Goal: Task Accomplishment & Management: Use online tool/utility

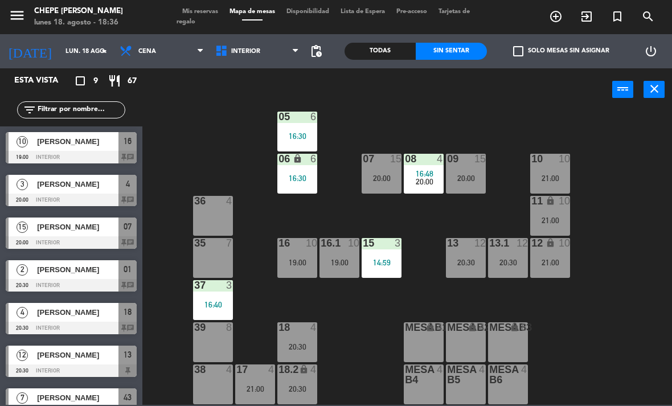
scroll to position [60, 0]
click at [245, 382] on div "17 4 21:00" at bounding box center [255, 385] width 40 height 40
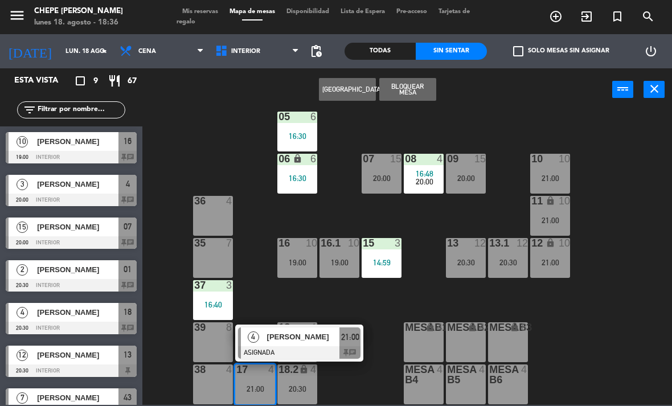
click at [287, 338] on span "[PERSON_NAME]" at bounding box center [303, 337] width 73 height 12
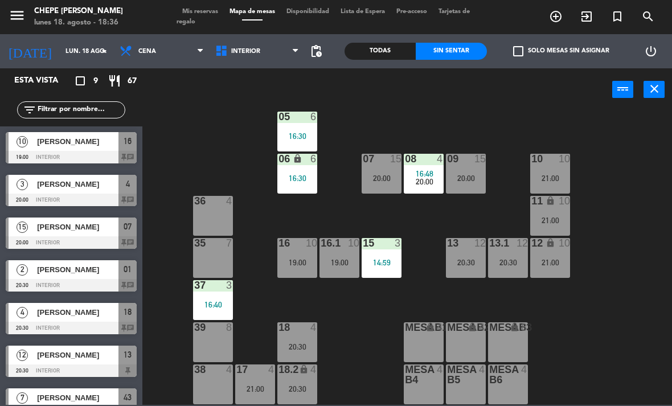
scroll to position [97, 0]
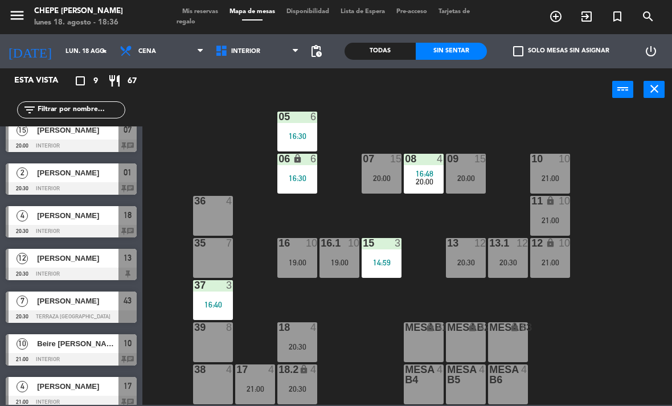
click at [171, 52] on span "Cena" at bounding box center [162, 51] width 96 height 25
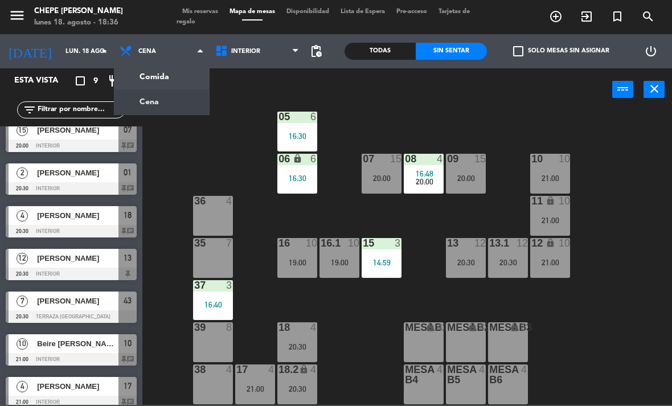
click at [181, 75] on ng-component "menu Chepe [PERSON_NAME] lunes 18. agosto - 18:36 Mis reservas Mapa de mesas Di…" at bounding box center [336, 202] width 672 height 405
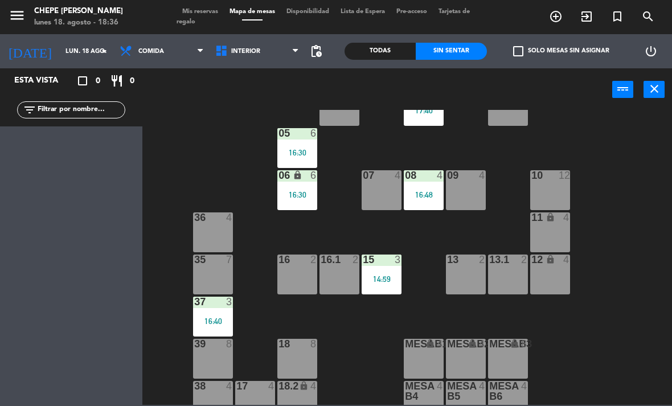
scroll to position [46, 0]
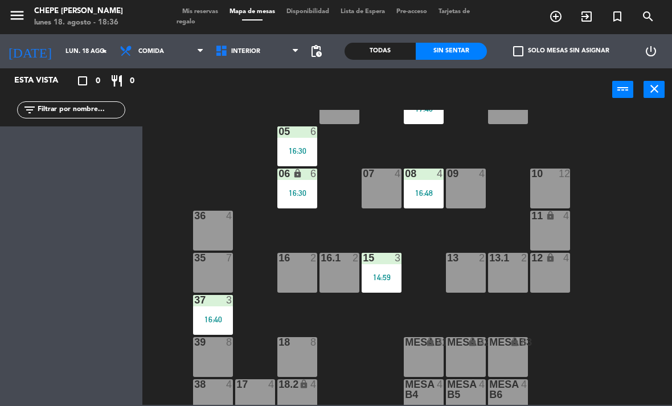
click at [255, 383] on div at bounding box center [255, 384] width 19 height 10
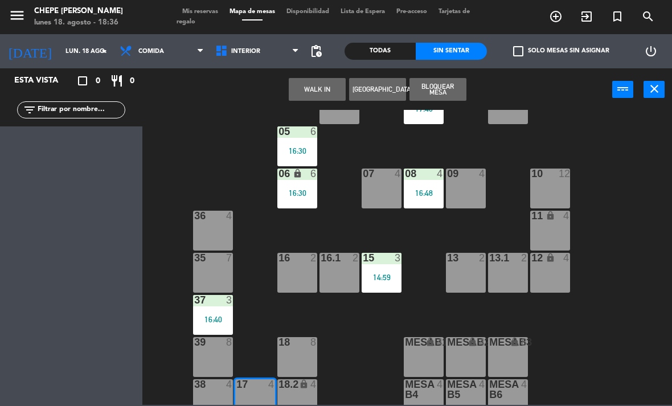
click at [318, 89] on button "WALK IN" at bounding box center [317, 89] width 57 height 23
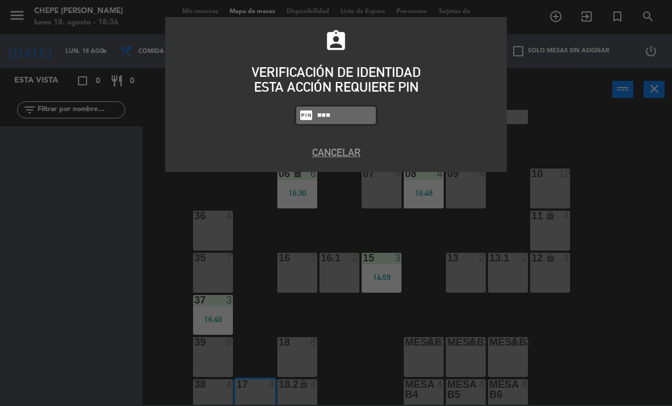
type input "2302"
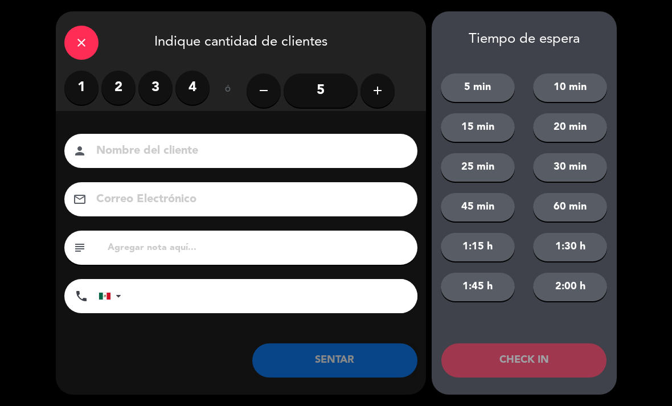
click at [108, 88] on label "2" at bounding box center [118, 88] width 34 height 34
click at [197, 157] on input at bounding box center [249, 151] width 308 height 20
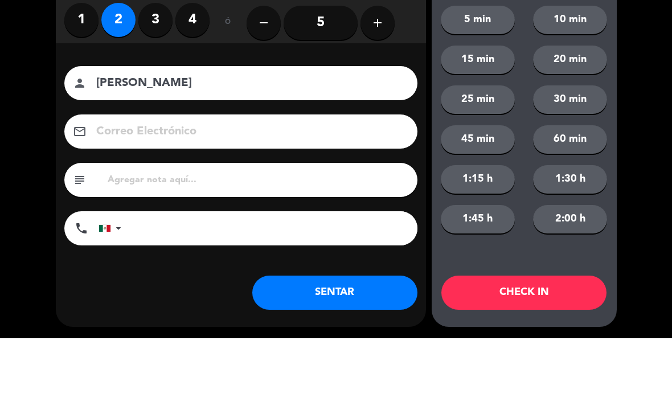
type input "[PERSON_NAME]"
click at [28, 103] on div "close Indique cantidad de clientes 1 2 3 4 ó remove 5 add Nombre del cliente pe…" at bounding box center [336, 203] width 672 height 406
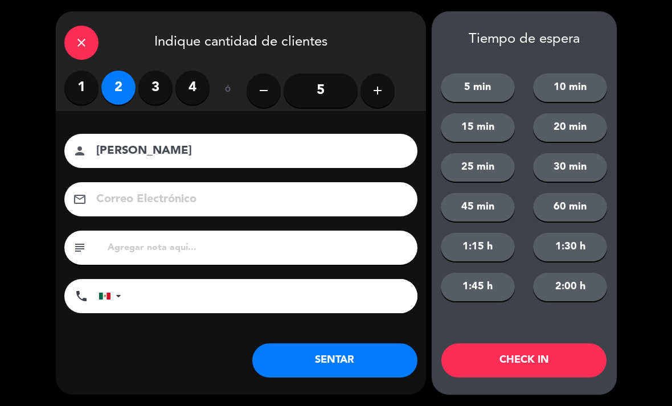
click at [357, 357] on button "SENTAR" at bounding box center [334, 361] width 165 height 34
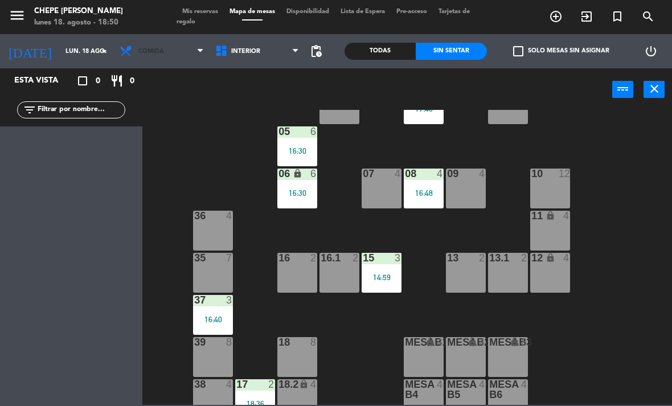
click at [193, 54] on span "Comida" at bounding box center [162, 51] width 96 height 25
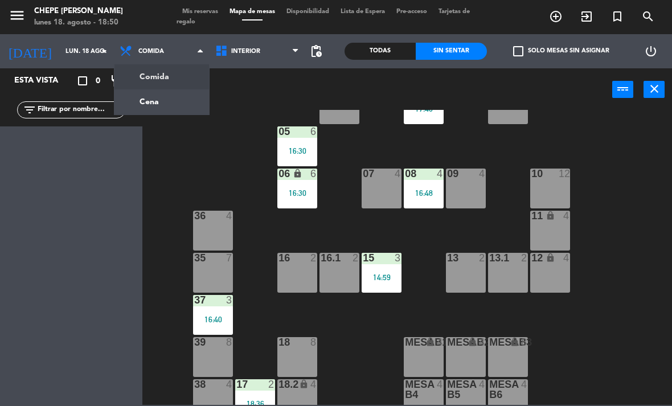
click at [264, 63] on span "Interior" at bounding box center [258, 51] width 96 height 25
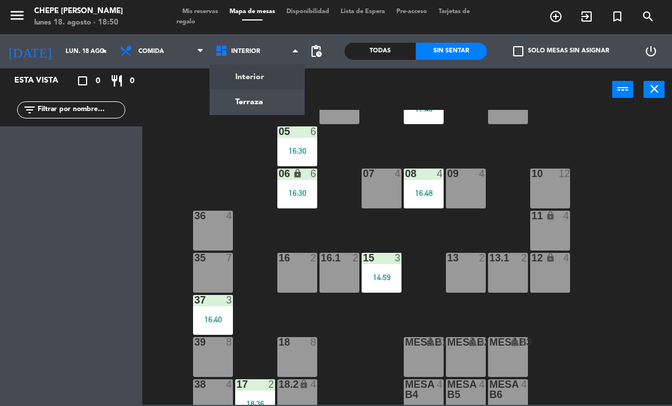
click at [258, 97] on ng-component "menu Chepe [PERSON_NAME] lunes 18. agosto - 18:50 Mis reservas Mapa de mesas Di…" at bounding box center [336, 202] width 672 height 405
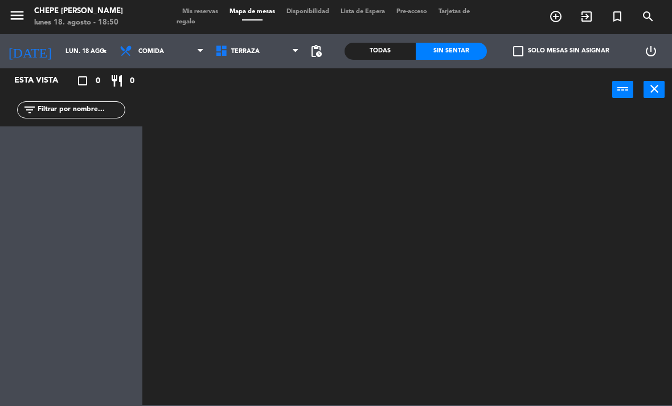
scroll to position [0, 0]
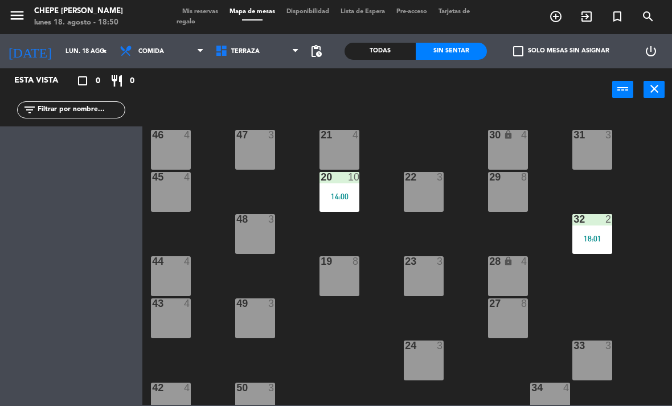
click at [608, 293] on div "21 4 30 lock 4 46 4 47 3 31 3 20 10 14:00 22 3 29 8 45 4 32 2 18:01 48 3 19 8 2…" at bounding box center [410, 257] width 523 height 295
click at [265, 50] on span "Terraza" at bounding box center [258, 51] width 96 height 25
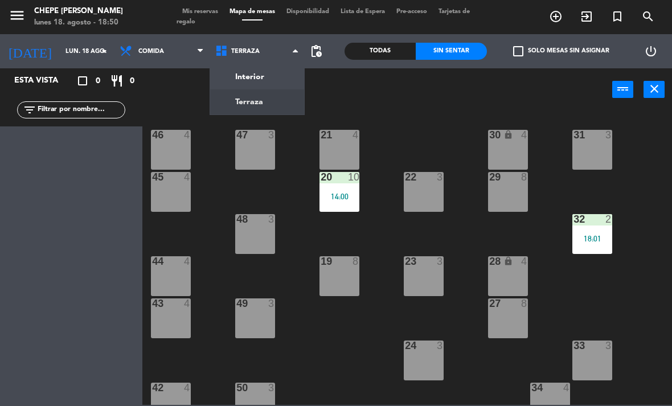
click at [281, 72] on ng-component "menu Chepe [PERSON_NAME] lunes 18. agosto - 18:50 Mis reservas Mapa de mesas Di…" at bounding box center [336, 202] width 672 height 405
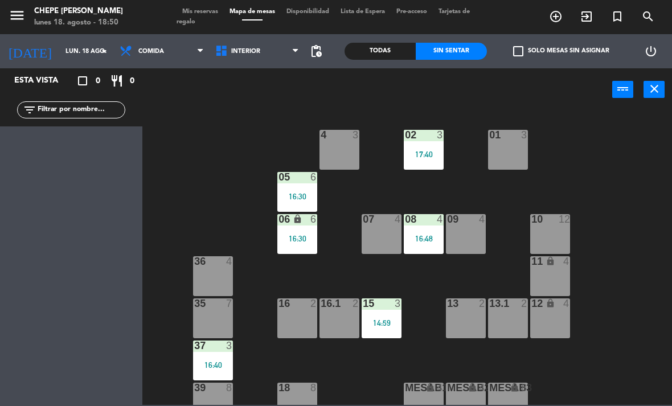
click at [629, 205] on div "02 3 17:40 4 3 01 3 05 6 16:30 06 lock 6 16:30 07 4 09 4 10 12 08 4 16:48 11 lo…" at bounding box center [410, 257] width 523 height 295
click at [85, 59] on input "lun. 18 ago." at bounding box center [102, 51] width 84 height 19
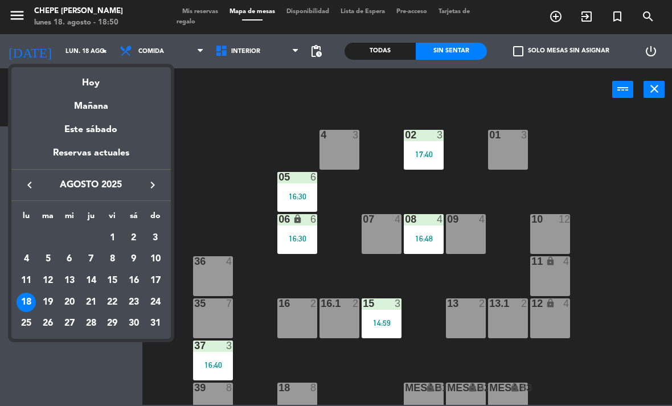
click at [176, 50] on div at bounding box center [336, 203] width 672 height 406
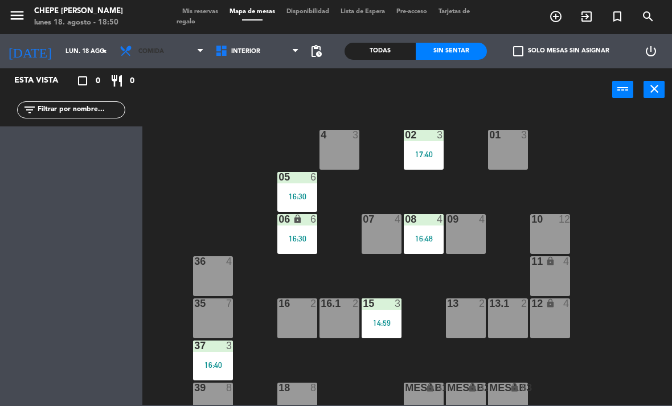
click at [193, 51] on span "Comida" at bounding box center [162, 51] width 96 height 25
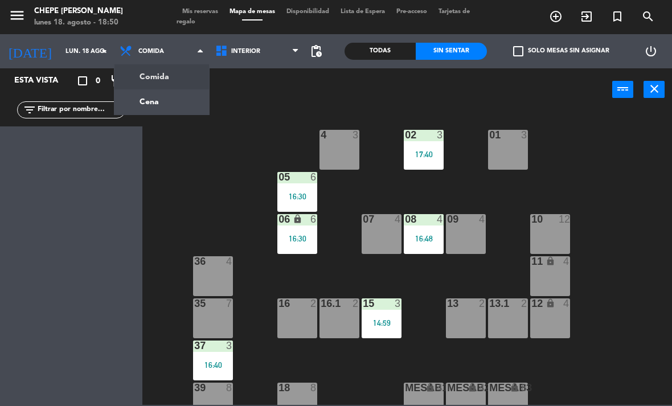
click at [194, 98] on ng-component "menu Chepe [PERSON_NAME] lunes 18. agosto - 18:50 Mis reservas Mapa de mesas Di…" at bounding box center [336, 202] width 672 height 405
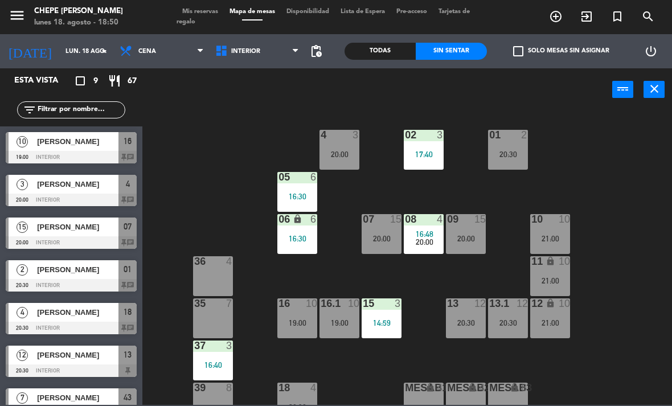
click at [568, 224] on div "10" at bounding box center [564, 219] width 11 height 10
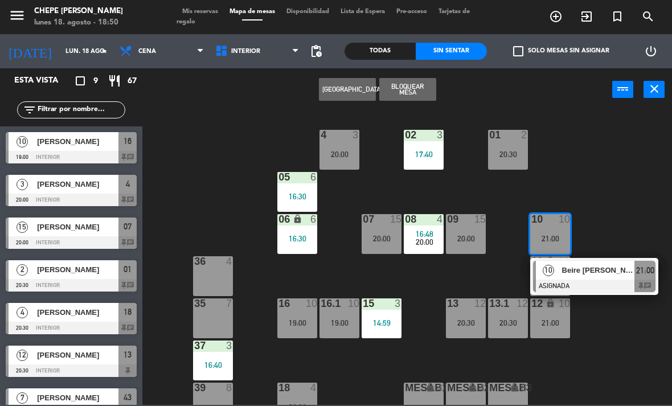
click at [632, 185] on div "02 3 17:40 4 3 20:00 01 2 20:30 05 6 16:30 06 lock 6 16:30 07 15 20:00 09 15 20…" at bounding box center [410, 257] width 523 height 295
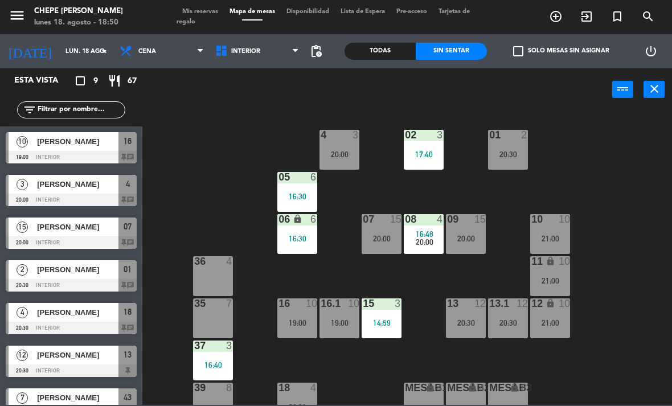
click at [423, 224] on div at bounding box center [424, 219] width 19 height 10
click at [638, 157] on div "02 3 17:40 4 3 20:00 01 2 20:30 05 6 16:30 06 lock 6 16:30 07 15 20:00 09 15 20…" at bounding box center [410, 257] width 523 height 295
click at [373, 231] on div "07 15 20:00" at bounding box center [382, 234] width 40 height 40
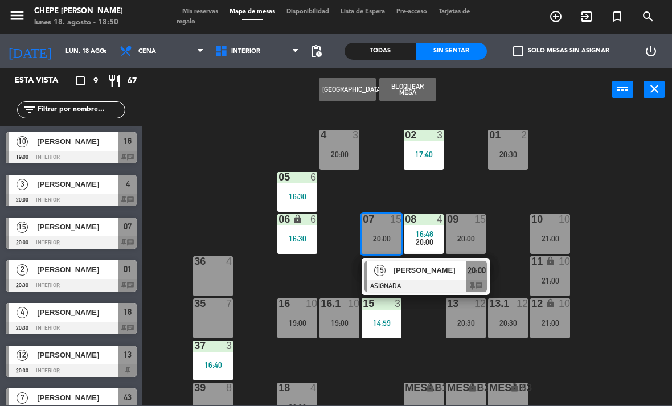
click at [455, 280] on div at bounding box center [426, 286] width 122 height 13
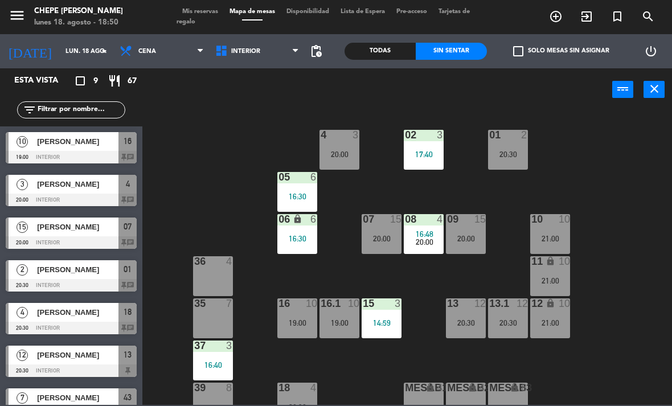
click at [314, 312] on div "16 10 19:00" at bounding box center [297, 319] width 40 height 40
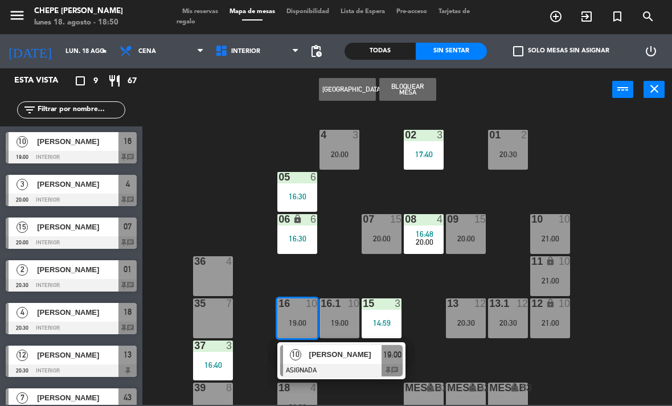
click at [362, 370] on div at bounding box center [341, 370] width 122 height 13
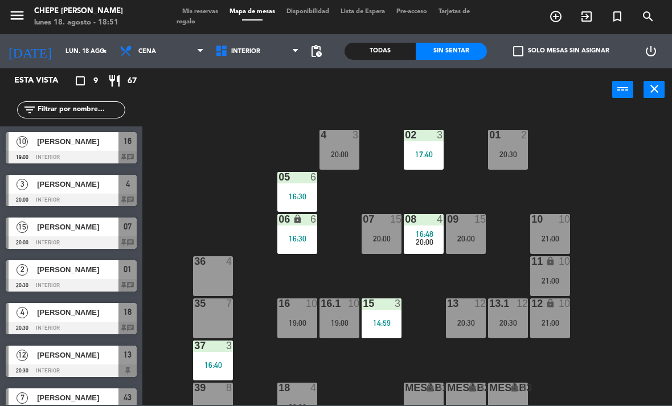
click at [436, 235] on div "16:48" at bounding box center [424, 234] width 40 height 8
click at [632, 185] on div "02 3 17:40 4 3 20:00 01 2 20:30 05 6 16:30 06 lock 6 16:30 07 15 20:00 09 15 20…" at bounding box center [410, 257] width 523 height 295
click at [340, 323] on div "19:00" at bounding box center [340, 323] width 40 height 8
click at [358, 402] on div "02 3 17:40 4 3 20:00 01 2 20:30 05 6 16:30 06 lock 6 16:30 07 15 20:00 09 15 20…" at bounding box center [410, 257] width 523 height 295
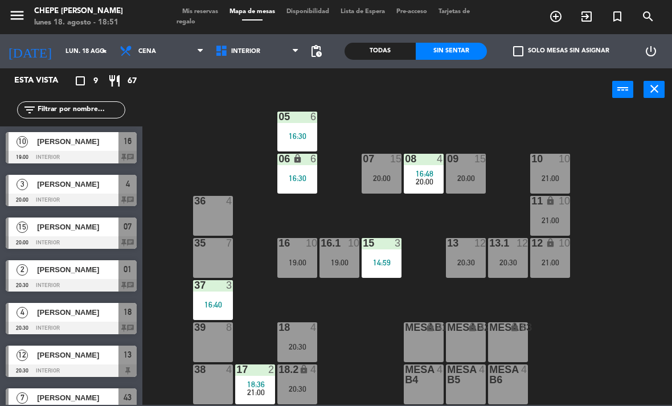
scroll to position [60, 0]
click at [268, 382] on div "18:36" at bounding box center [255, 385] width 40 height 8
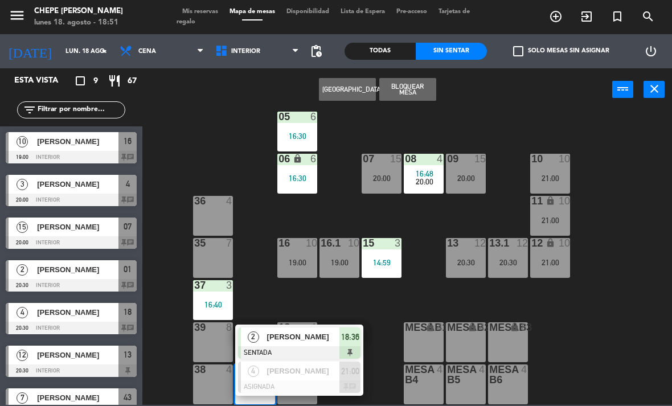
click at [352, 376] on span "21:00" at bounding box center [350, 372] width 18 height 14
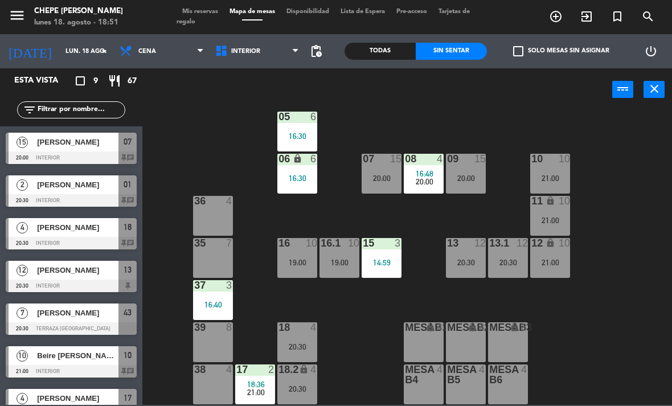
scroll to position [88, 0]
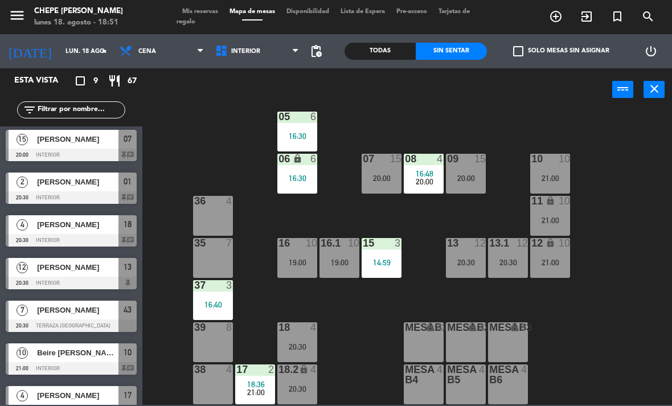
click at [473, 273] on div "13 12 20:30" at bounding box center [466, 258] width 40 height 40
click at [233, 129] on div "02 3 17:40 4 3 20:00 01 2 20:30 05 6 16:30 06 lock 6 16:30 07 15 20:00 09 15 20…" at bounding box center [410, 257] width 523 height 295
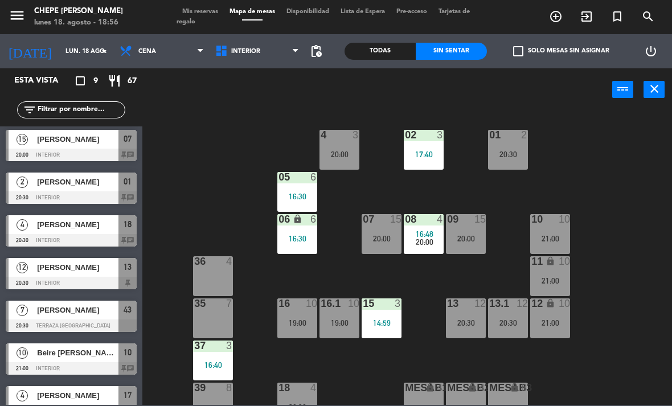
scroll to position [0, 0]
click at [254, 46] on span "Interior" at bounding box center [258, 51] width 96 height 25
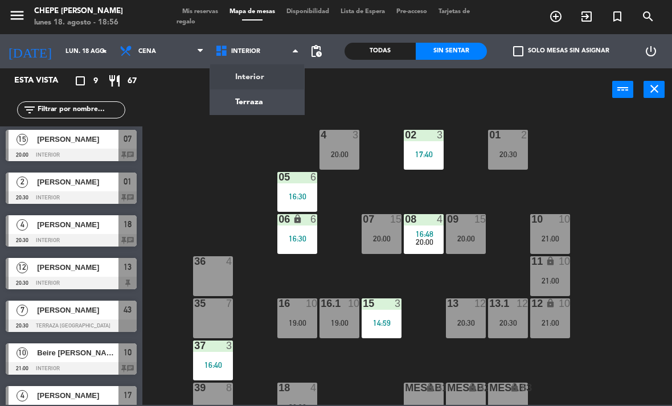
click at [635, 184] on div "02 3 17:40 4 3 20:00 01 2 20:30 05 6 16:30 06 lock 6 16:30 07 15 20:00 09 15 20…" at bounding box center [410, 257] width 523 height 295
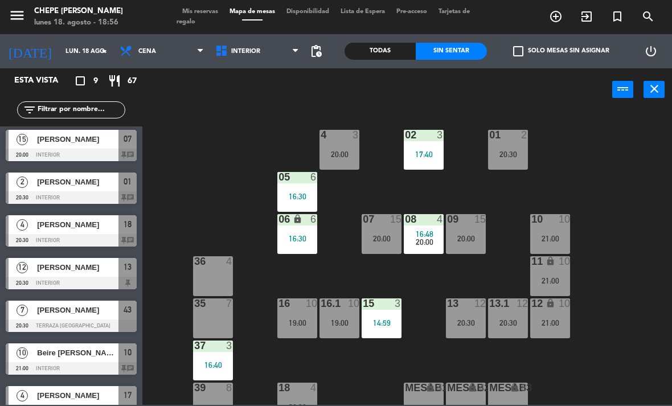
click at [304, 195] on div "16:30" at bounding box center [297, 197] width 40 height 8
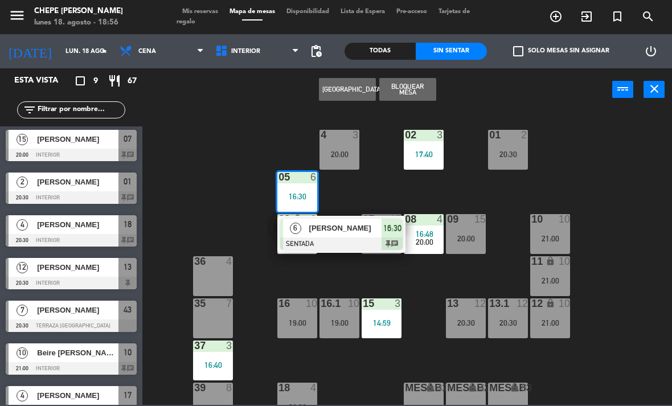
click at [354, 235] on div "[PERSON_NAME]" at bounding box center [345, 228] width 74 height 19
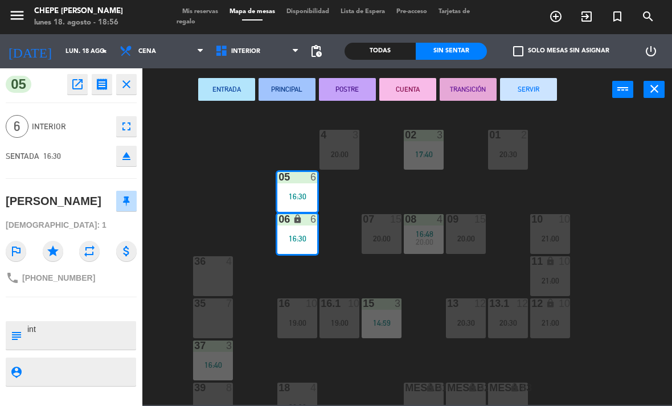
click at [538, 88] on button "SERVIR" at bounding box center [528, 89] width 57 height 23
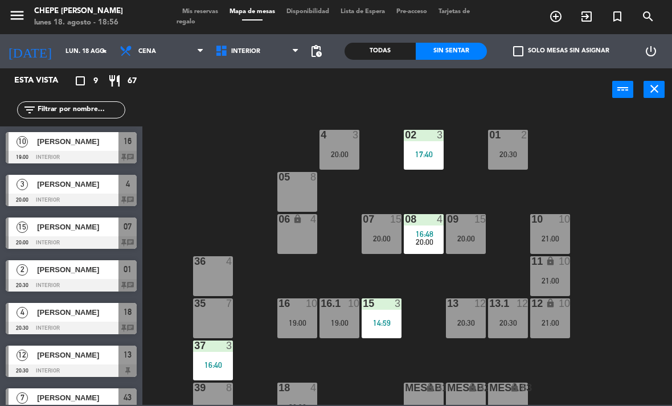
scroll to position [-1, 0]
click at [272, 40] on span "Interior" at bounding box center [258, 51] width 96 height 25
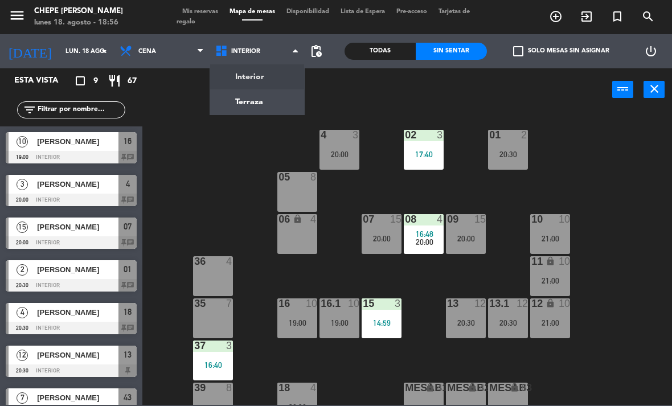
scroll to position [0, 0]
click at [262, 101] on ng-component "menu Chepe [PERSON_NAME] lunes 18. agosto - 18:56 Mis reservas Mapa de mesas Di…" at bounding box center [336, 202] width 672 height 405
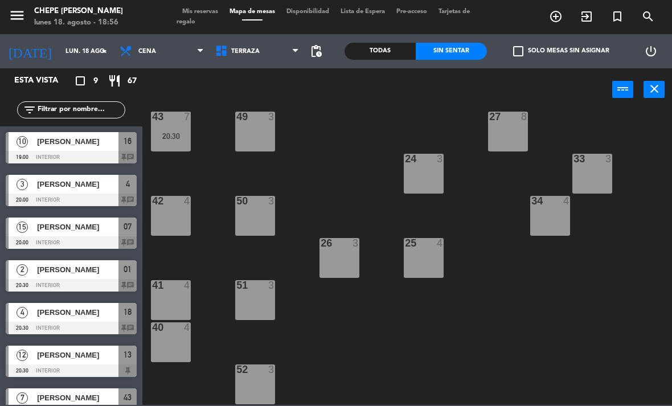
scroll to position [187, 0]
click at [255, 292] on div "51 3" at bounding box center [255, 285] width 40 height 11
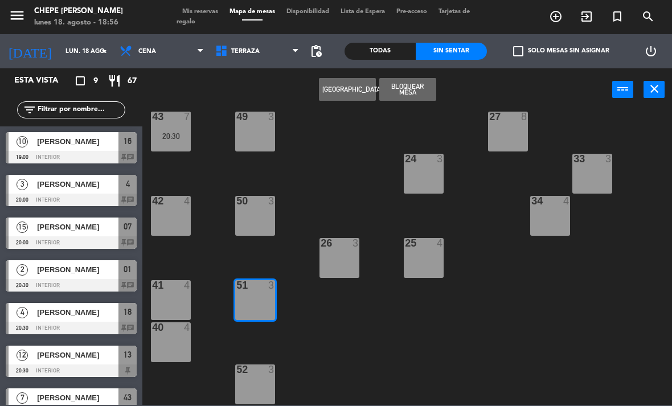
click at [349, 92] on button "[GEOGRAPHIC_DATA]" at bounding box center [347, 89] width 57 height 23
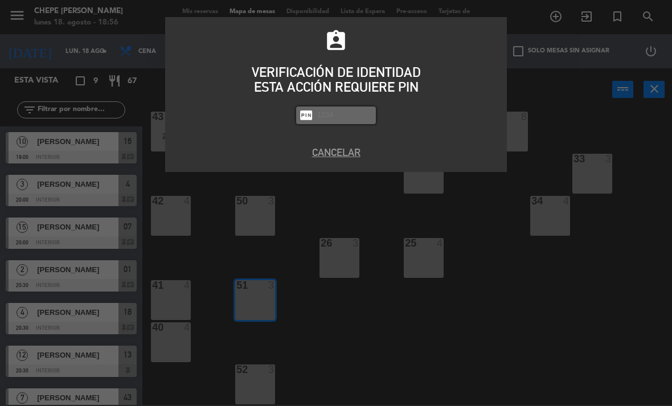
click at [145, 130] on div "assignment_ind VERIFICACIÓN DE IDENTIDAD ESTA ACCIÓN REQUIERE PIN fiber_pin PAS…" at bounding box center [336, 203] width 672 height 406
click at [349, 147] on button "Cancelar" at bounding box center [336, 152] width 325 height 15
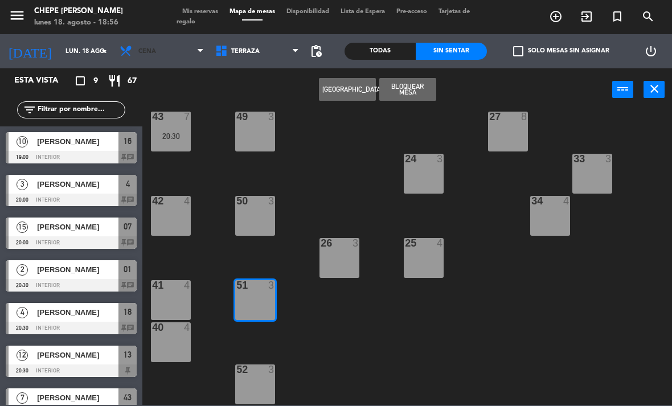
click at [166, 46] on span "Cena" at bounding box center [162, 51] width 96 height 25
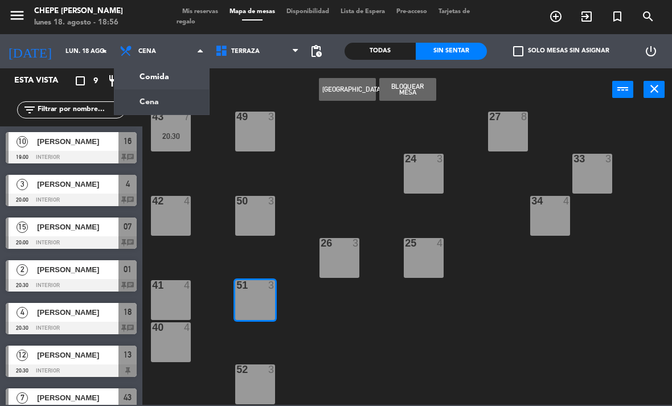
click at [179, 75] on ng-component "menu Chepe [PERSON_NAME] lunes 18. agosto - 18:56 Mis reservas Mapa de mesas Di…" at bounding box center [336, 202] width 672 height 405
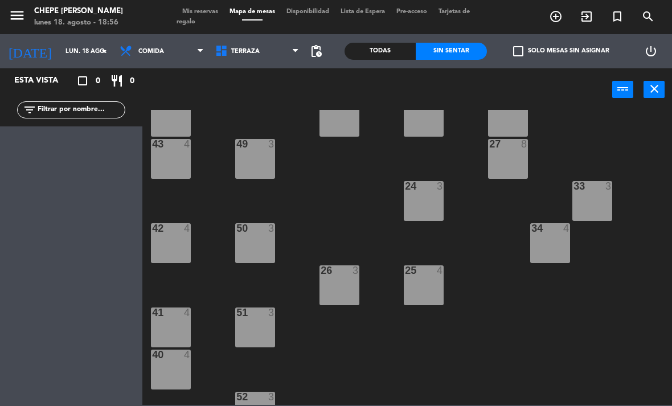
scroll to position [162, 0]
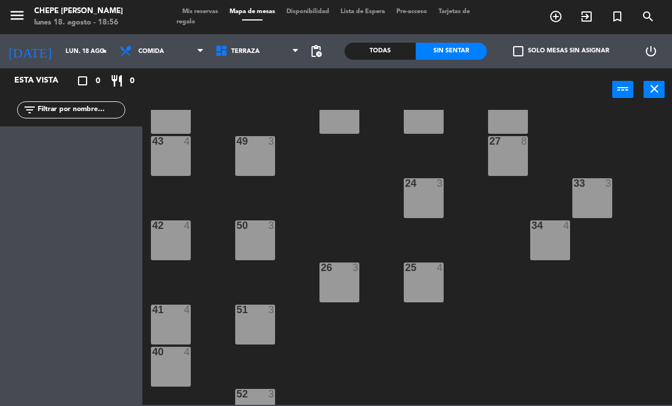
click at [254, 320] on div "51 3" at bounding box center [255, 325] width 40 height 40
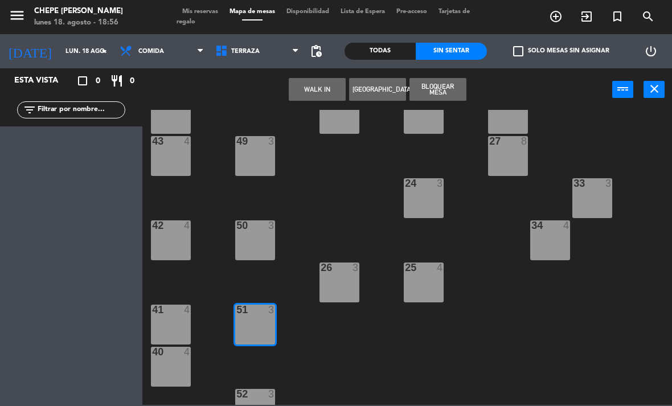
click at [311, 90] on button "WALK IN" at bounding box center [317, 89] width 57 height 23
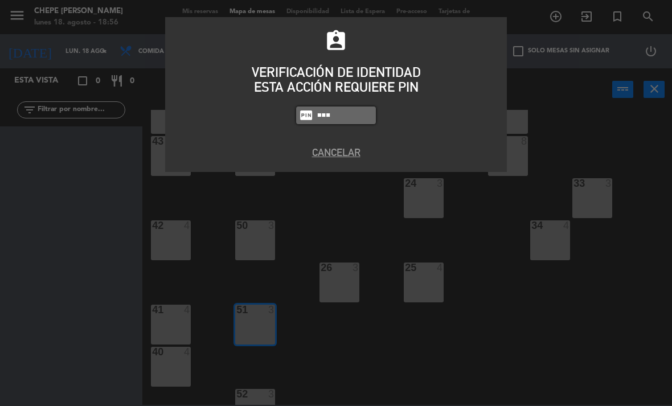
type input "8319"
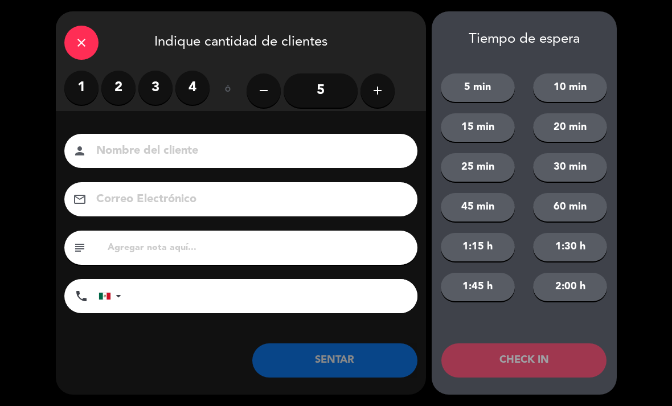
click at [111, 84] on label "2" at bounding box center [118, 88] width 34 height 34
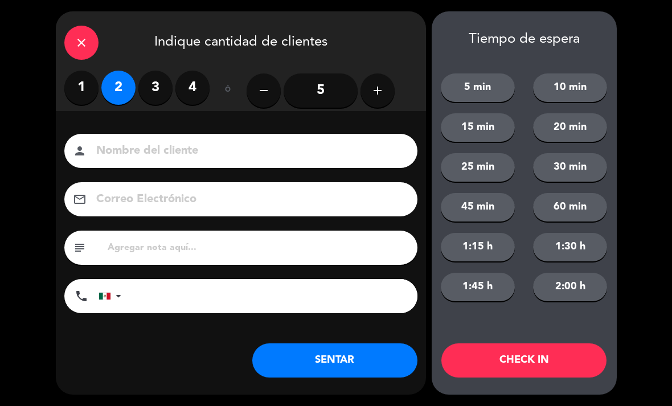
click at [198, 148] on input at bounding box center [249, 151] width 308 height 20
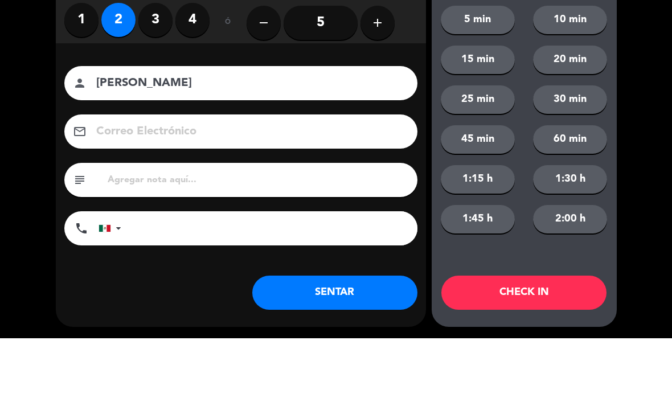
type input "[PERSON_NAME]"
click at [34, 125] on div "close Indique cantidad de clientes 1 2 3 4 ó remove 5 add Nombre del cliente pe…" at bounding box center [336, 203] width 672 height 406
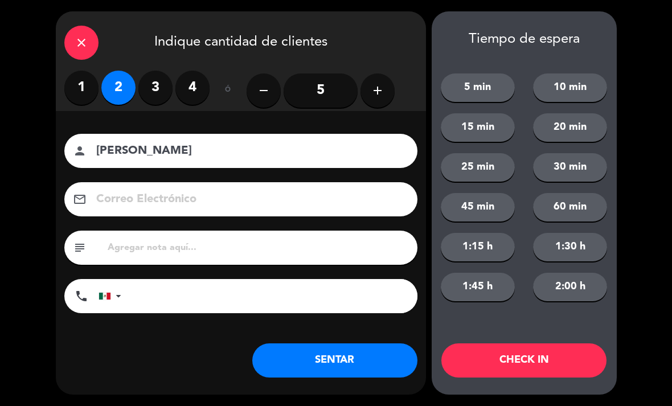
click at [334, 354] on button "SENTAR" at bounding box center [334, 361] width 165 height 34
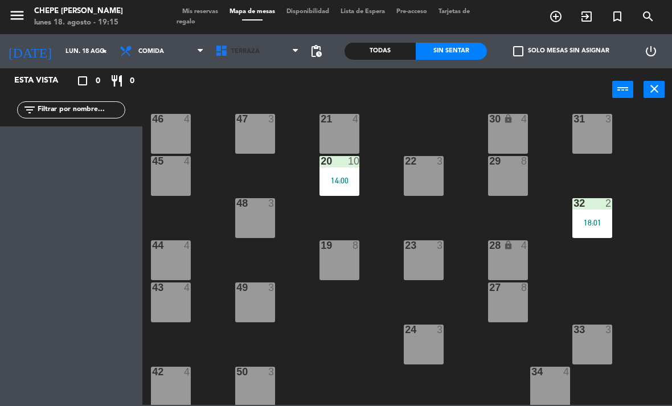
click at [265, 59] on span "Terraza" at bounding box center [258, 51] width 96 height 25
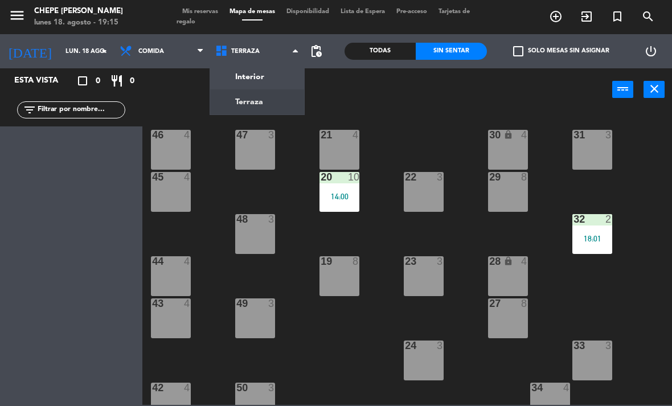
scroll to position [-1, 0]
click at [270, 69] on ng-component "menu Chepe [PERSON_NAME] lunes 18. agosto - 19:15 Mis reservas Mapa de mesas Di…" at bounding box center [336, 202] width 672 height 405
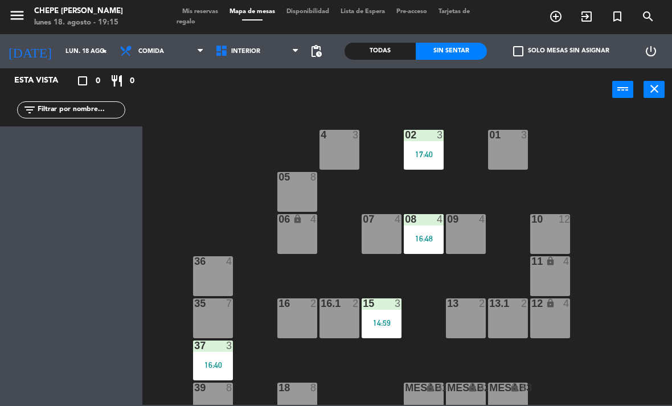
scroll to position [0, 0]
click at [170, 47] on span "Comida" at bounding box center [162, 51] width 96 height 25
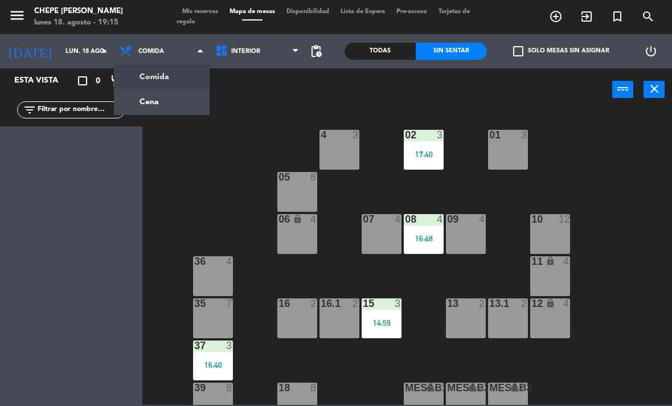
click at [178, 97] on ng-component "menu Chepe [PERSON_NAME] lunes 18. agosto - 19:15 Mis reservas Mapa de mesas Di…" at bounding box center [336, 202] width 672 height 405
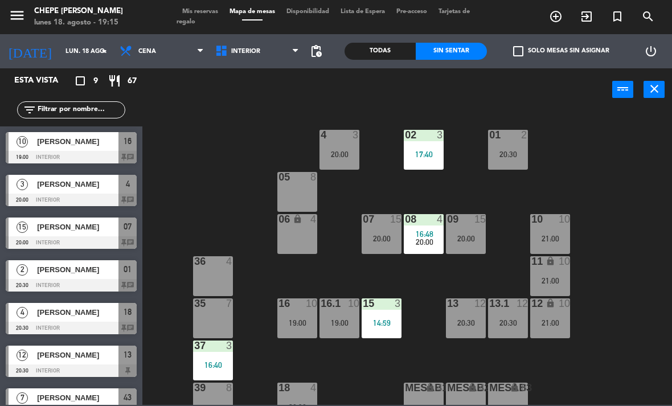
click at [321, 175] on div "8" at bounding box center [316, 177] width 19 height 10
click at [258, 141] on div "02 3 17:40 4 3 20:00 01 2 20:30 05 8 06 lock 4 07 15 20:00 09 15 20:00 10 10 21…" at bounding box center [410, 257] width 523 height 295
click at [171, 45] on span "Cena" at bounding box center [162, 51] width 96 height 25
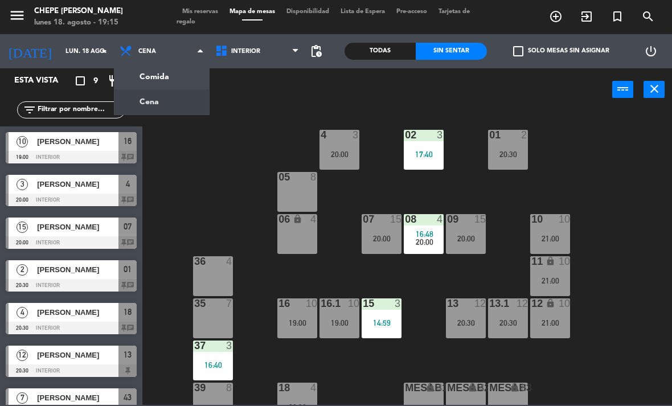
click at [175, 77] on ng-component "menu Chepe [PERSON_NAME] lunes 18. agosto - 19:15 Mis reservas Mapa de mesas Di…" at bounding box center [336, 202] width 672 height 405
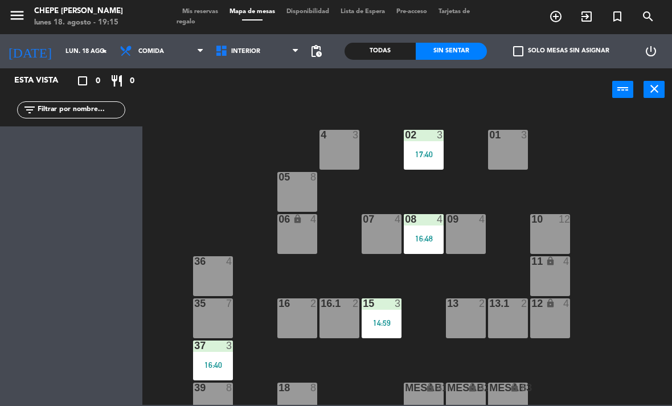
click at [190, 43] on span "Comida" at bounding box center [162, 51] width 96 height 25
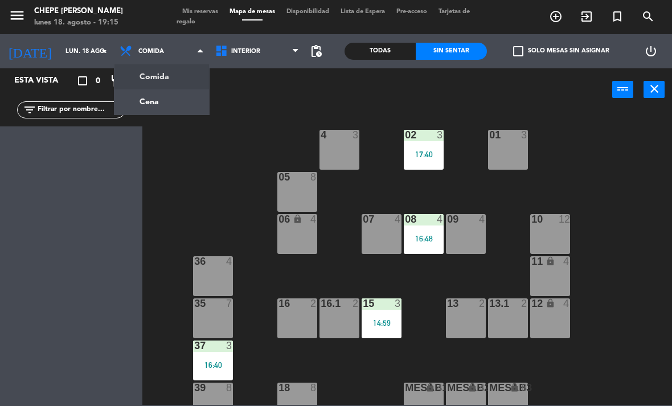
click at [165, 102] on ng-component "menu Chepe [PERSON_NAME] lunes 18. agosto - 19:15 Mis reservas Mapa de mesas Di…" at bounding box center [336, 202] width 672 height 405
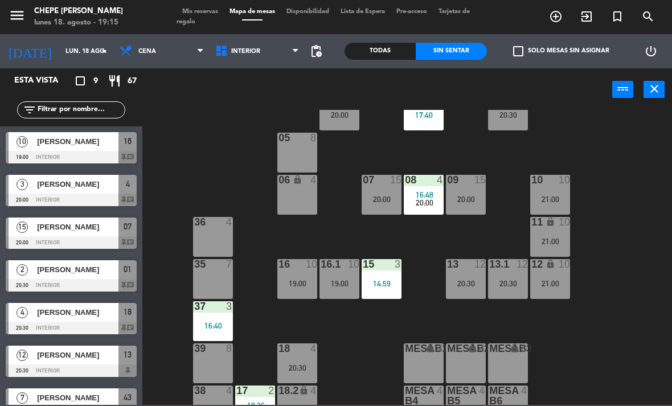
scroll to position [41, 0]
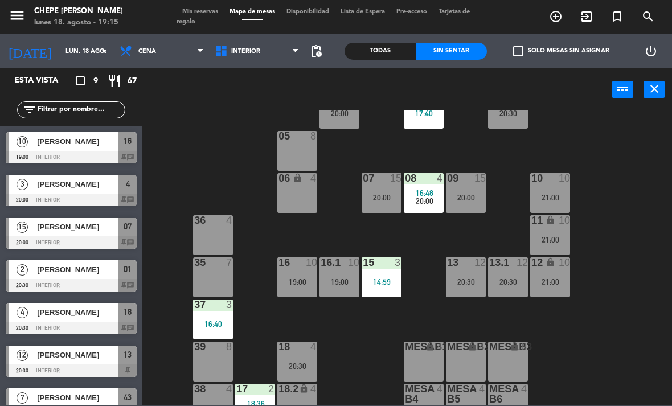
click at [279, 138] on div "05" at bounding box center [279, 136] width 1 height 10
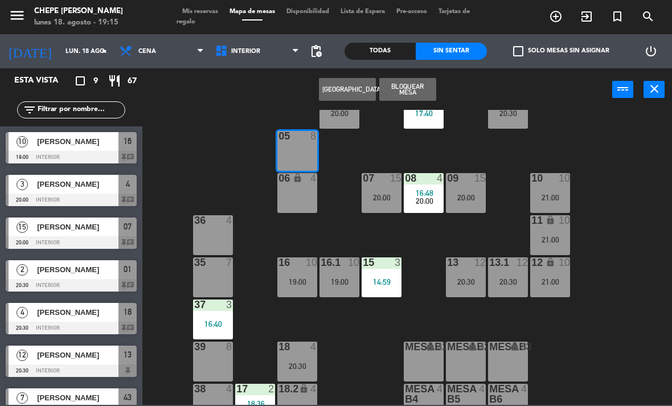
click at [305, 185] on div "06 lock 4" at bounding box center [297, 193] width 40 height 40
click at [346, 95] on button "[GEOGRAPHIC_DATA]" at bounding box center [347, 89] width 57 height 23
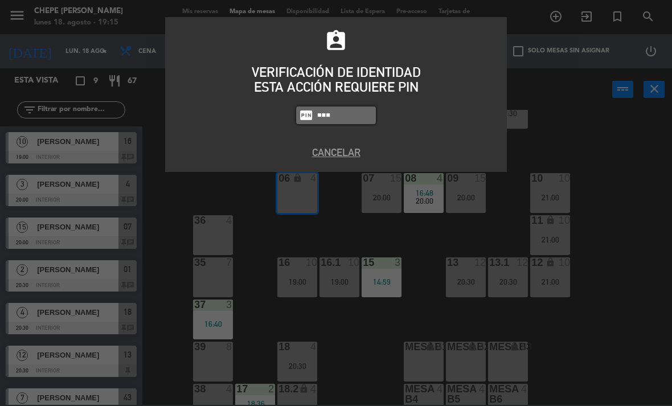
type input "8318"
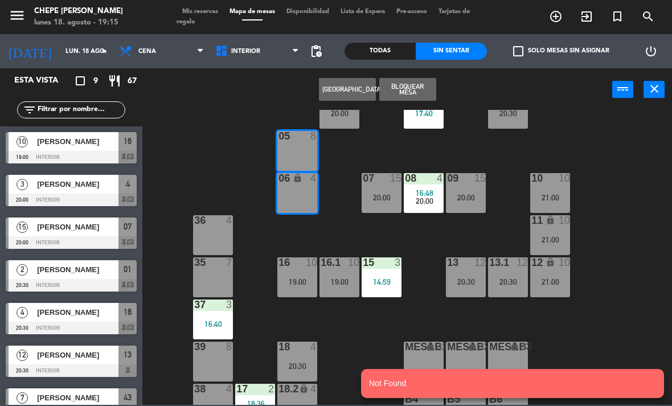
click at [355, 95] on button "[GEOGRAPHIC_DATA]" at bounding box center [347, 89] width 57 height 23
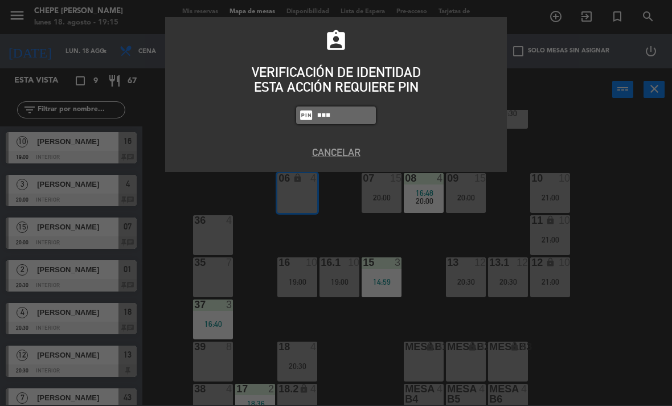
type input "8319"
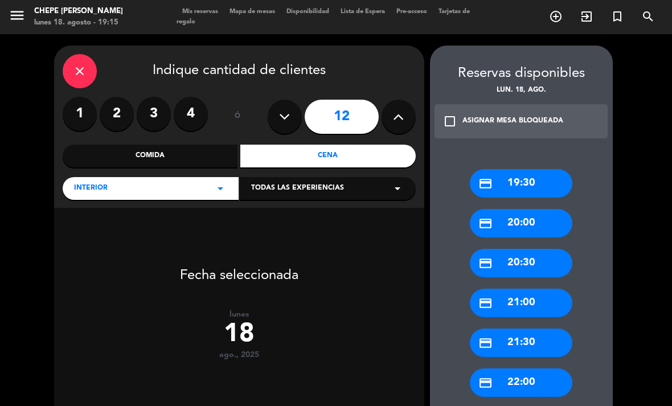
click at [192, 115] on label "4" at bounding box center [191, 114] width 34 height 34
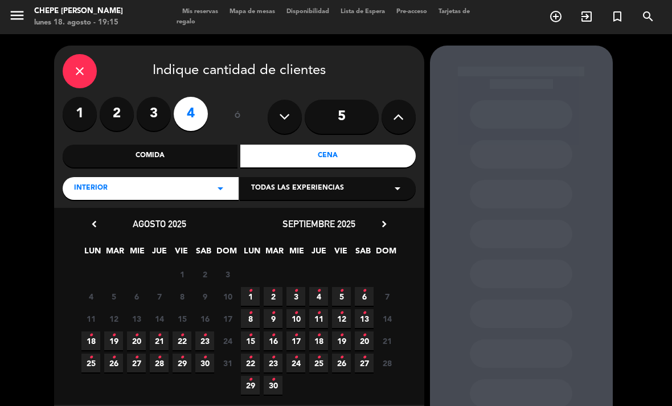
click at [94, 334] on span "18 •" at bounding box center [90, 341] width 19 height 19
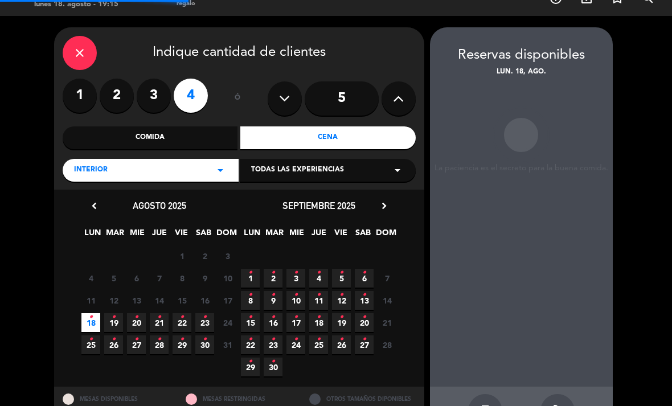
scroll to position [23, 0]
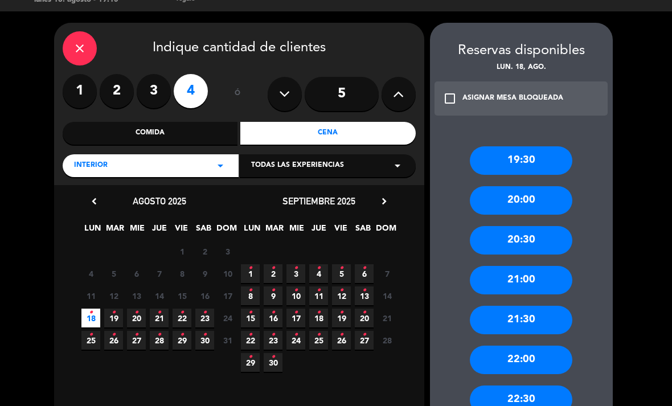
click at [87, 31] on div "close" at bounding box center [80, 48] width 34 height 34
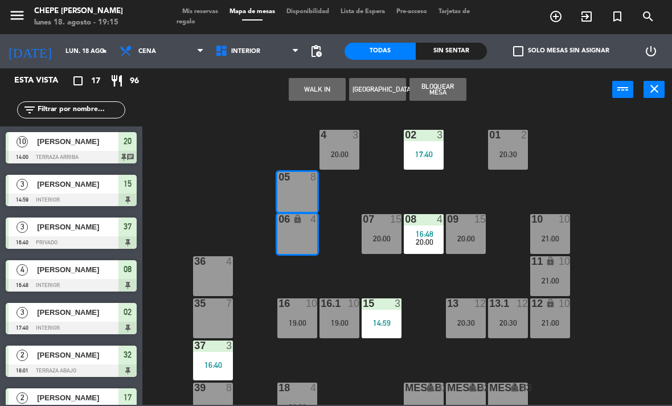
click at [322, 90] on button "WALK IN" at bounding box center [317, 89] width 57 height 23
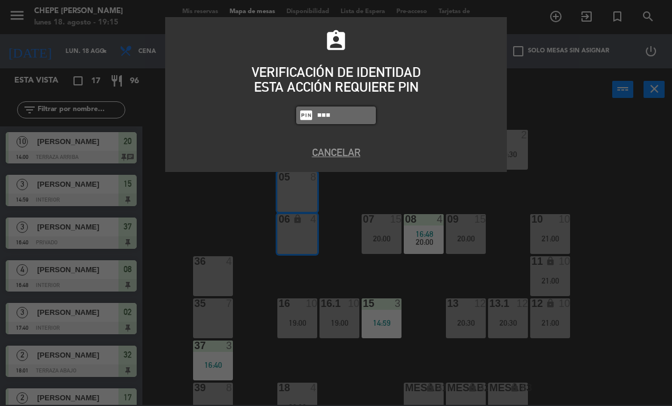
type input "8318"
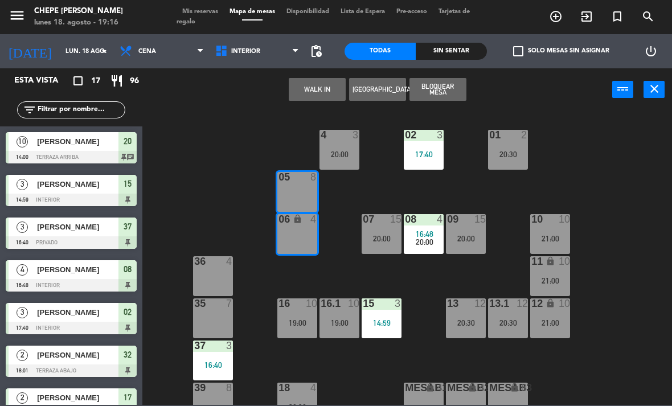
click at [332, 91] on button "WALK IN" at bounding box center [317, 89] width 57 height 23
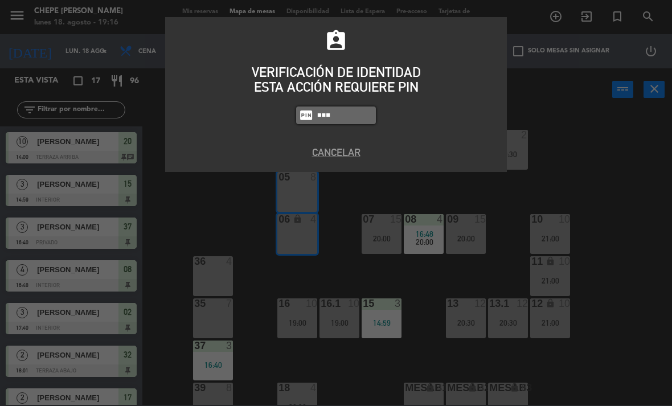
type input "8319"
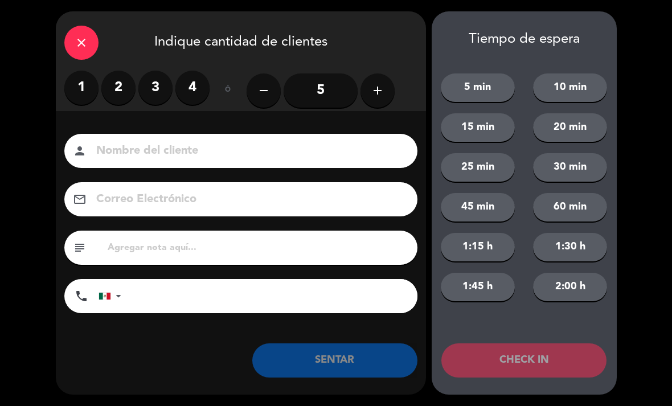
click at [332, 86] on input "5" at bounding box center [321, 90] width 74 height 34
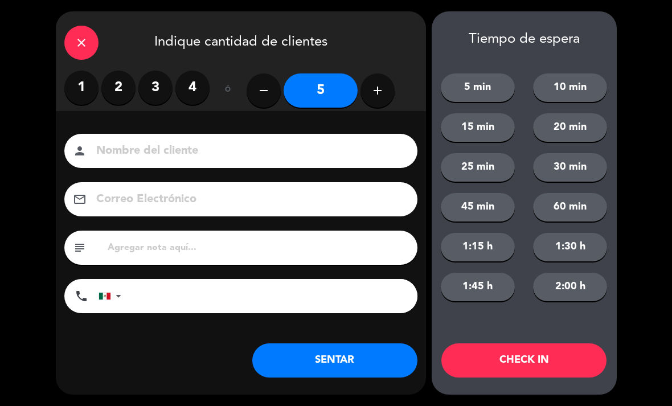
click at [301, 156] on input at bounding box center [249, 151] width 308 height 20
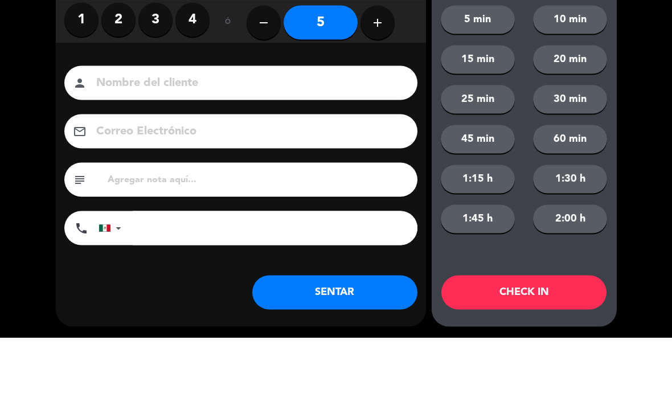
type input "R"
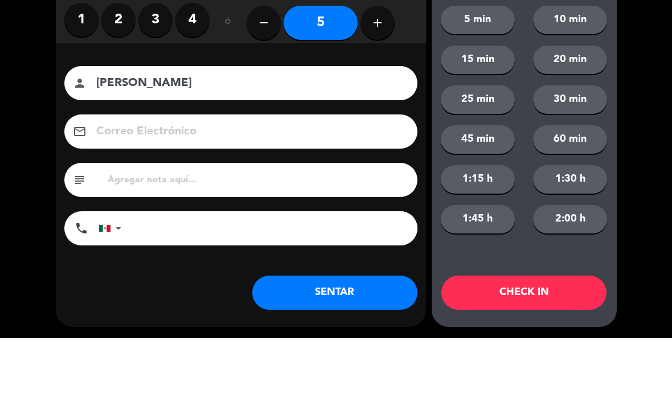
type input "[PERSON_NAME]"
click at [43, 125] on div "close Indique cantidad de clientes 1 2 3 4 ó remove 5 add Nombre del cliente pe…" at bounding box center [336, 203] width 672 height 406
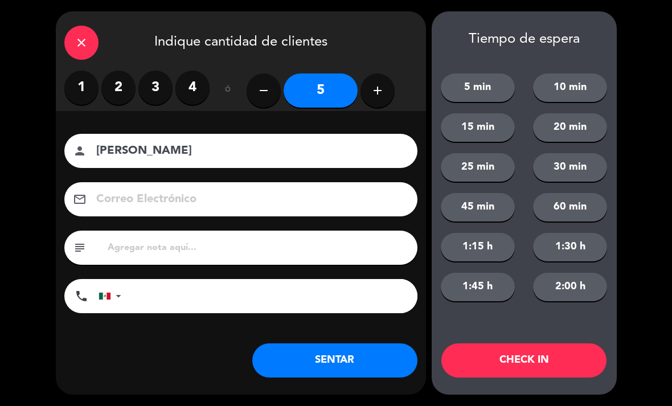
click at [321, 359] on button "SENTAR" at bounding box center [334, 361] width 165 height 34
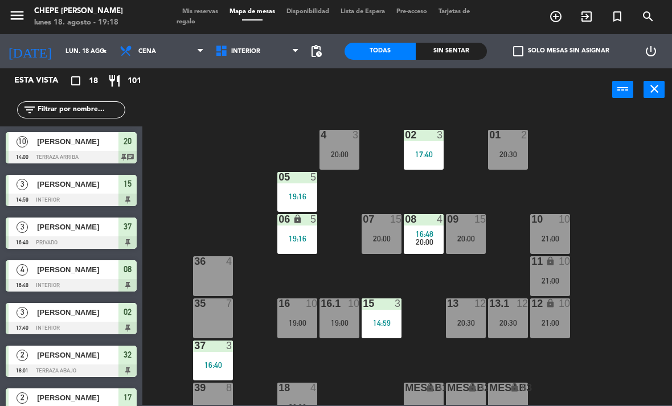
click at [431, 160] on div "02 3 17:40" at bounding box center [424, 150] width 40 height 40
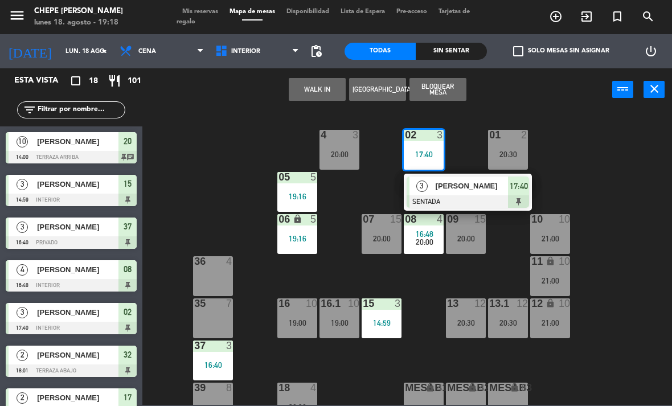
click at [473, 194] on div "[PERSON_NAME]" at bounding box center [472, 186] width 74 height 19
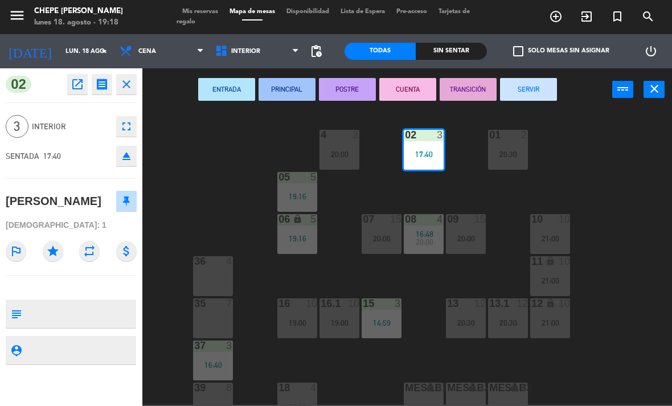
click at [530, 93] on button "SERVIR" at bounding box center [528, 89] width 57 height 23
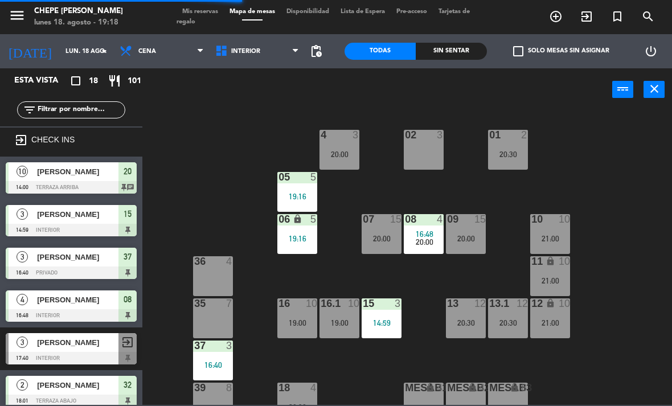
scroll to position [29, 0]
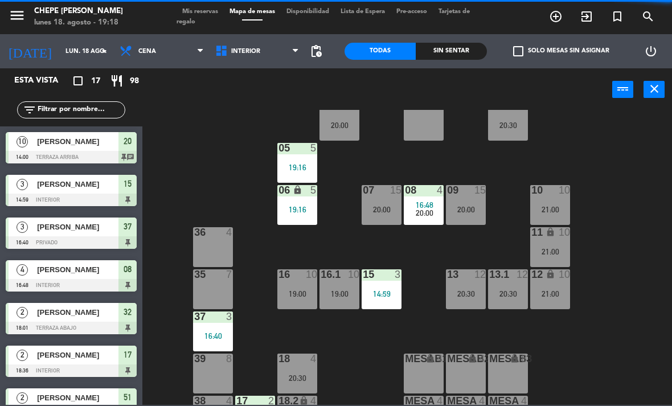
click at [467, 290] on div "20:30" at bounding box center [466, 294] width 40 height 8
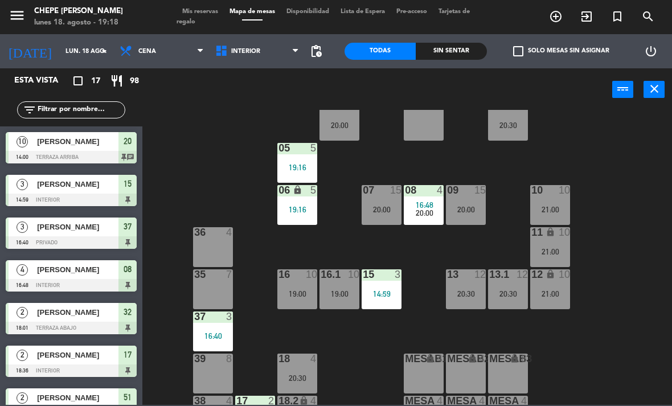
click at [624, 325] on div "02 3 4 3 20:00 01 2 20:30 05 5 19:16 06 lock 5 19:16 07 15 20:00 09 15 20:00 10…" at bounding box center [410, 257] width 523 height 295
click at [330, 290] on div "19:00" at bounding box center [340, 294] width 40 height 8
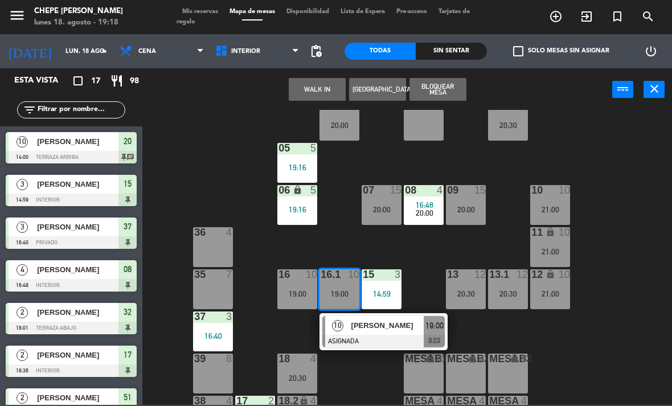
click at [381, 326] on span "[PERSON_NAME]" at bounding box center [388, 326] width 73 height 12
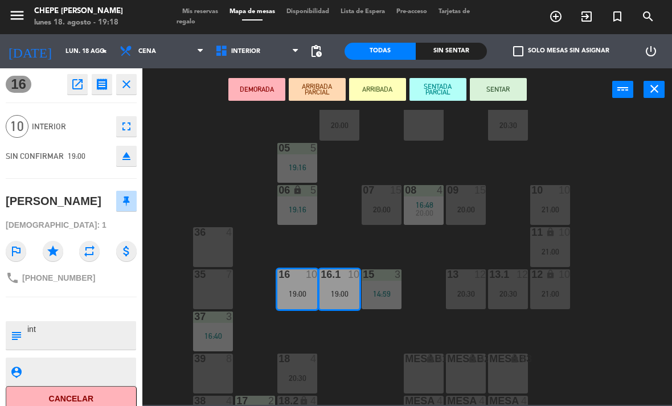
click at [494, 100] on button "SENTAR" at bounding box center [498, 89] width 57 height 23
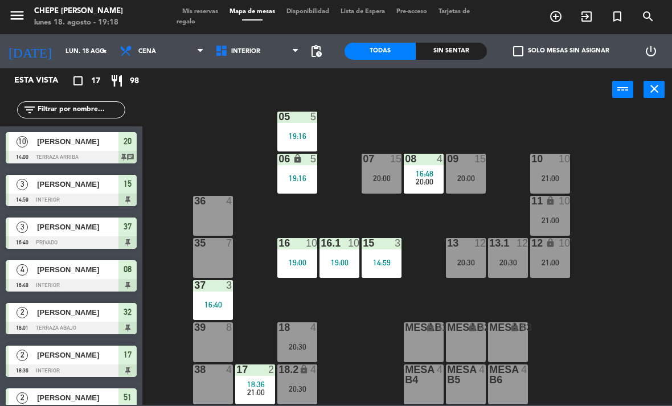
scroll to position [60, 0]
click at [254, 43] on span "Interior" at bounding box center [258, 51] width 96 height 25
click at [273, 103] on ng-component "menu Chepe [PERSON_NAME] lunes 18. agosto - 19:18 Mis reservas Mapa de mesas Di…" at bounding box center [336, 202] width 672 height 405
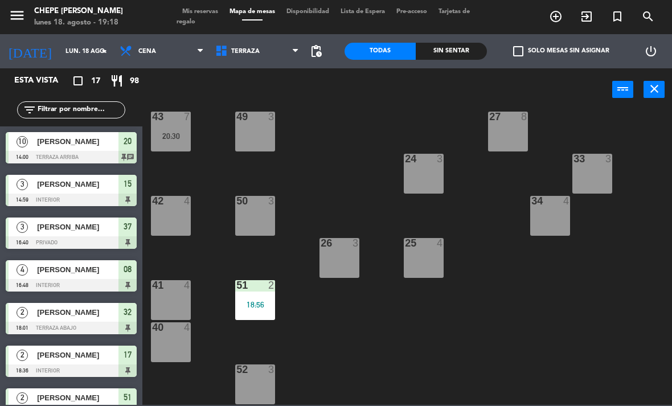
scroll to position [187, 0]
click at [256, 221] on div "50 3" at bounding box center [255, 216] width 40 height 40
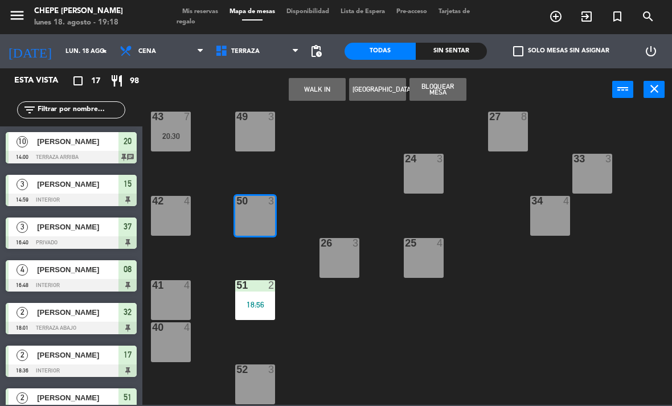
click at [319, 87] on button "WALK IN" at bounding box center [317, 89] width 57 height 23
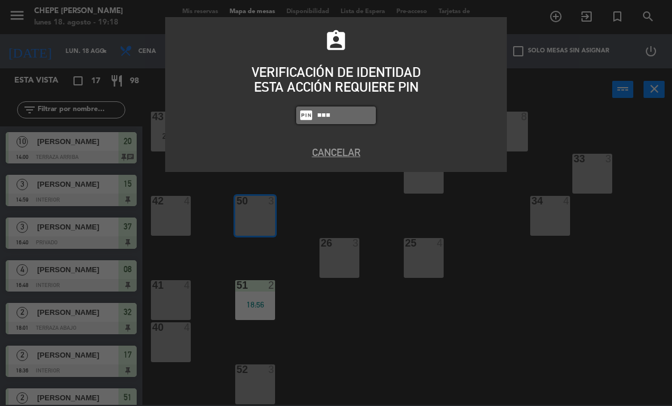
type input "1843"
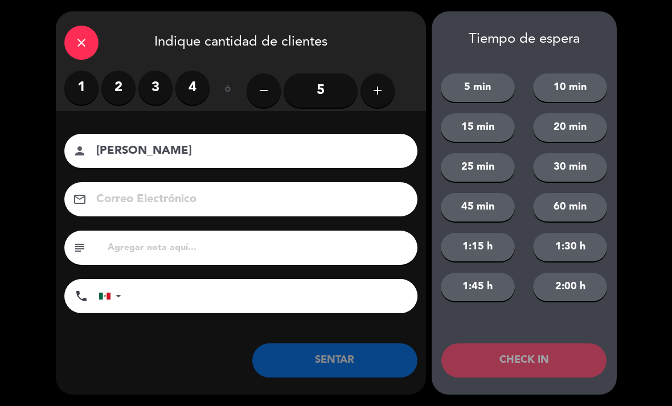
type input "[PERSON_NAME]"
click at [142, 89] on label "3" at bounding box center [155, 88] width 34 height 34
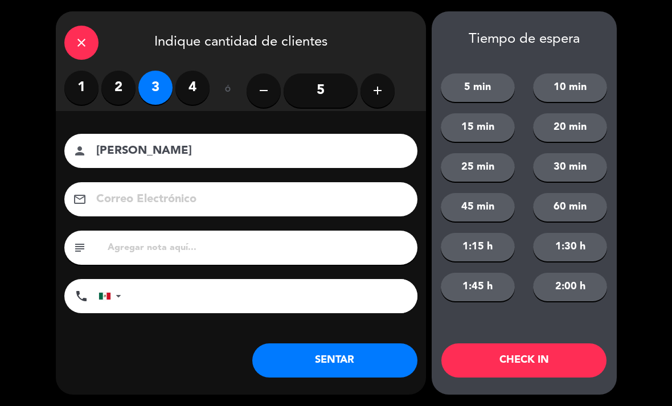
click at [371, 369] on button "SENTAR" at bounding box center [334, 361] width 165 height 34
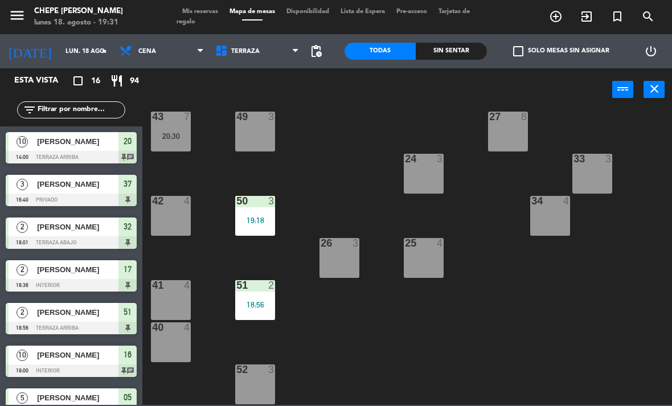
click at [338, 247] on div at bounding box center [339, 243] width 19 height 10
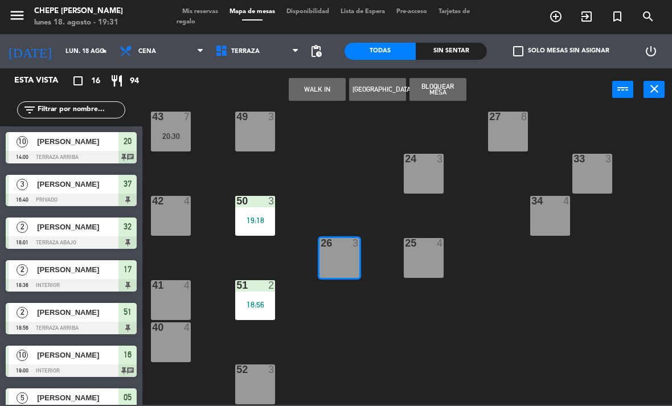
click at [310, 94] on button "WALK IN" at bounding box center [317, 89] width 57 height 23
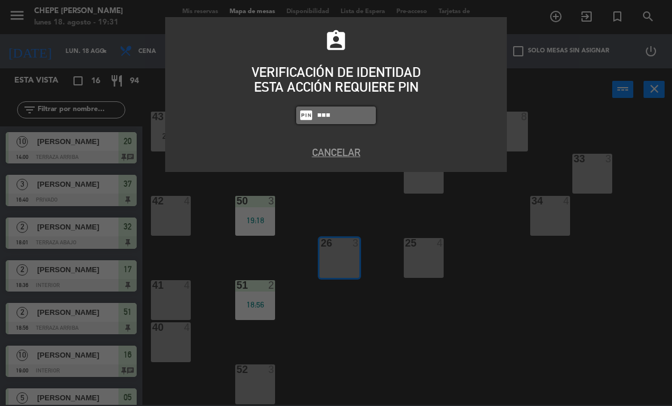
type input "1843"
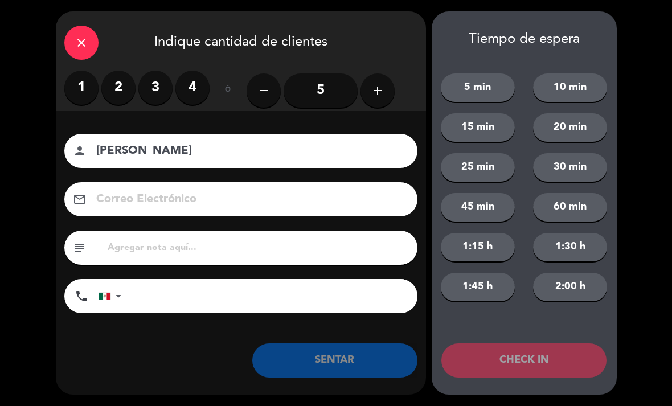
type input "[PERSON_NAME]"
click at [113, 83] on label "2" at bounding box center [118, 88] width 34 height 34
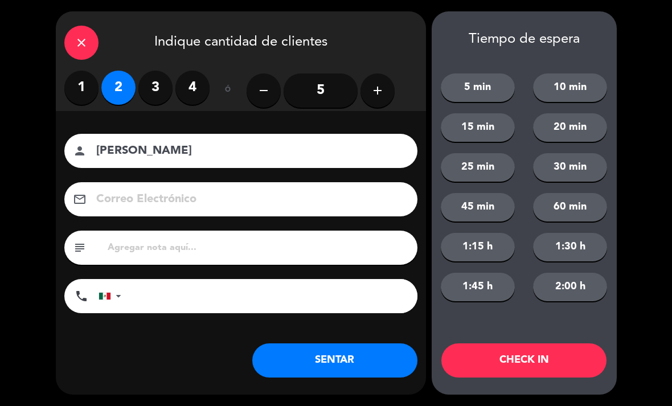
click at [348, 345] on button "SENTAR" at bounding box center [334, 361] width 165 height 34
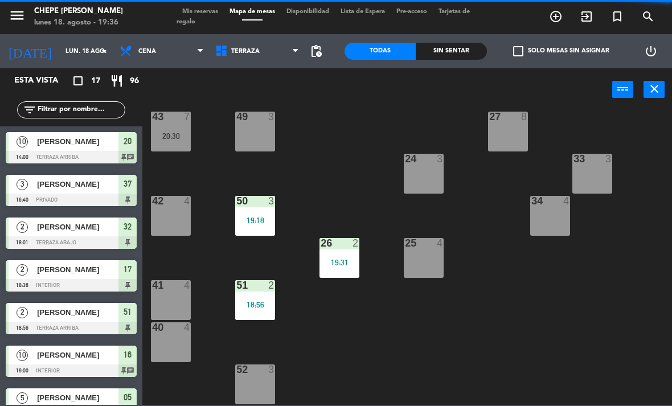
click at [332, 225] on div "21 4 30 lock 4 46 4 47 3 31 3 20 10 14:00 22 3 29 8 45 4 32 2 18:01 48 3 19 8 2…" at bounding box center [410, 257] width 523 height 295
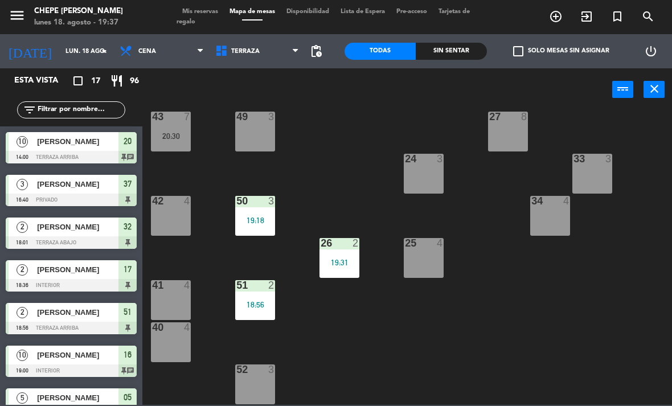
click at [96, 113] on input "text" at bounding box center [80, 110] width 88 height 13
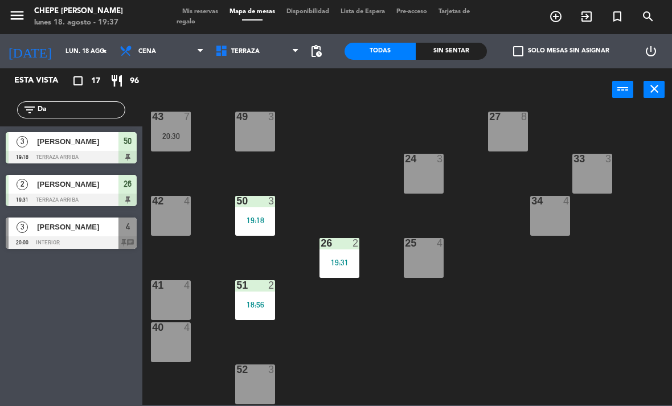
click at [330, 124] on div "21 4 30 lock 4 46 4 47 3 31 3 20 10 14:00 22 3 29 8 45 4 32 2 18:01 48 3 19 8 2…" at bounding box center [410, 257] width 523 height 295
click at [96, 115] on input "Da" at bounding box center [80, 110] width 88 height 13
type input "D"
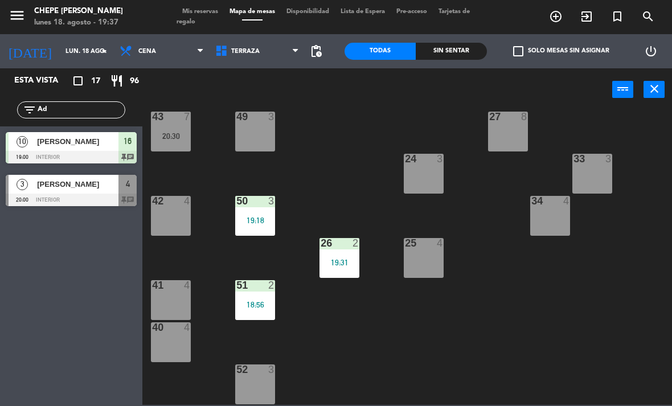
type input "Ad"
click at [339, 136] on div "21 4 30 lock 4 46 4 47 3 31 3 20 10 14:00 22 3 29 8 45 4 32 2 18:01 48 3 19 8 2…" at bounding box center [410, 257] width 523 height 295
click at [271, 71] on div "power_input close" at bounding box center [377, 89] width 470 height 43
click at [248, 54] on span "Terraza" at bounding box center [245, 51] width 28 height 7
click at [282, 89] on ng-component "menu Chepe [PERSON_NAME] lunes 18. agosto - 19:37 Mis reservas Mapa de mesas Di…" at bounding box center [336, 202] width 672 height 405
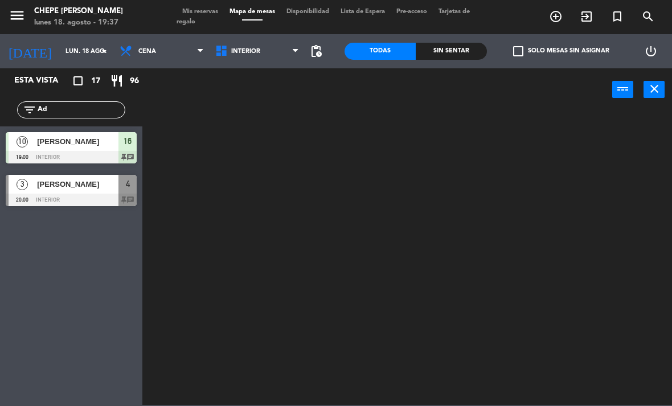
scroll to position [0, 0]
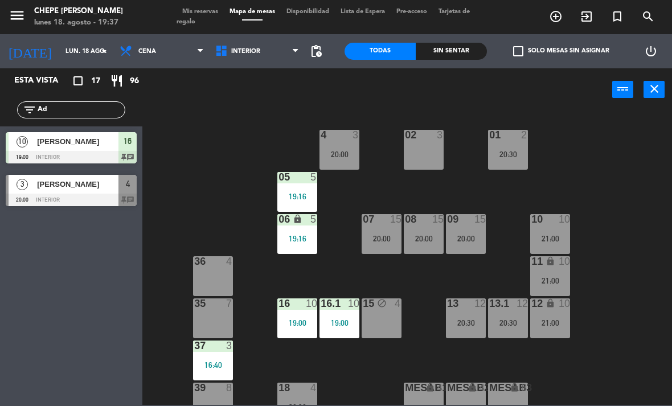
click at [342, 154] on div "20:00" at bounding box center [340, 154] width 40 height 8
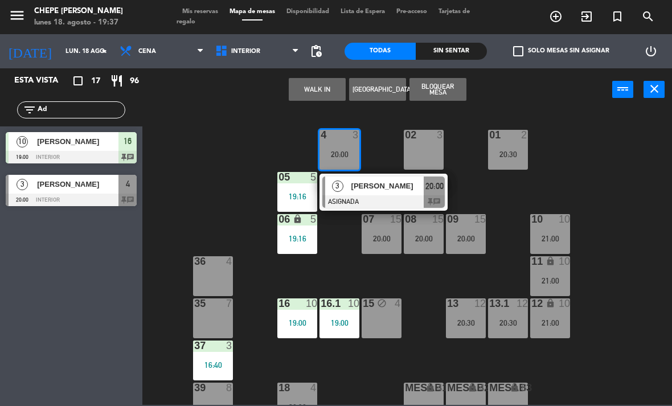
click at [409, 190] on span "[PERSON_NAME]" at bounding box center [388, 186] width 73 height 12
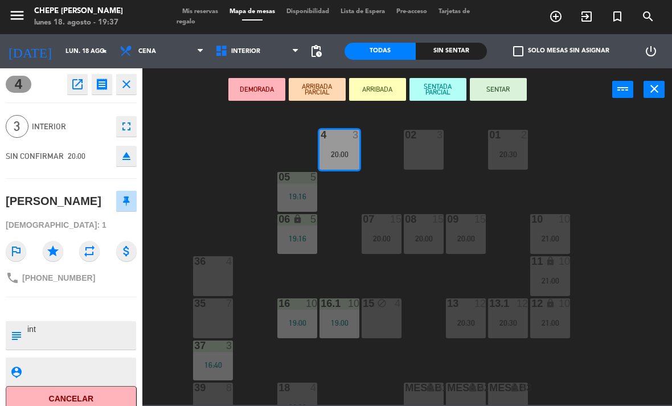
click at [484, 95] on button "SENTAR" at bounding box center [498, 89] width 57 height 23
